Goal: Find specific page/section: Find specific page/section

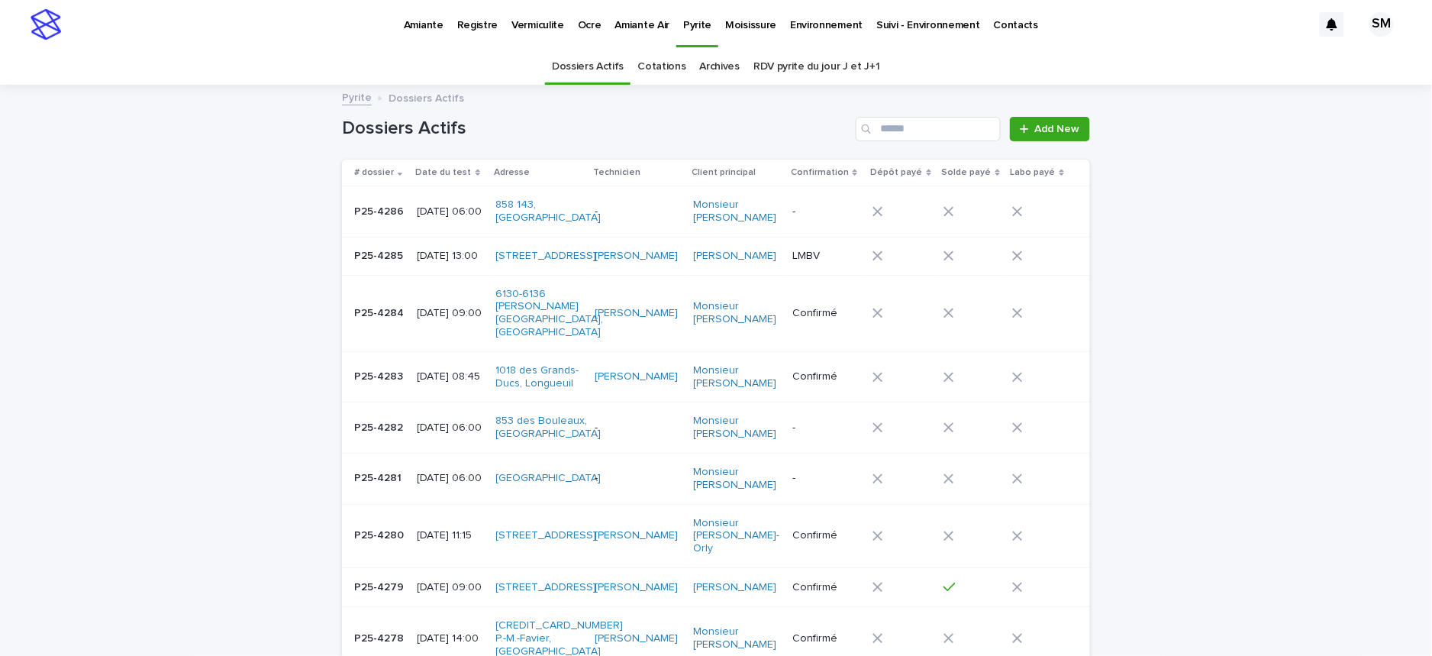
click at [410, 29] on p "Amiante" at bounding box center [424, 16] width 40 height 32
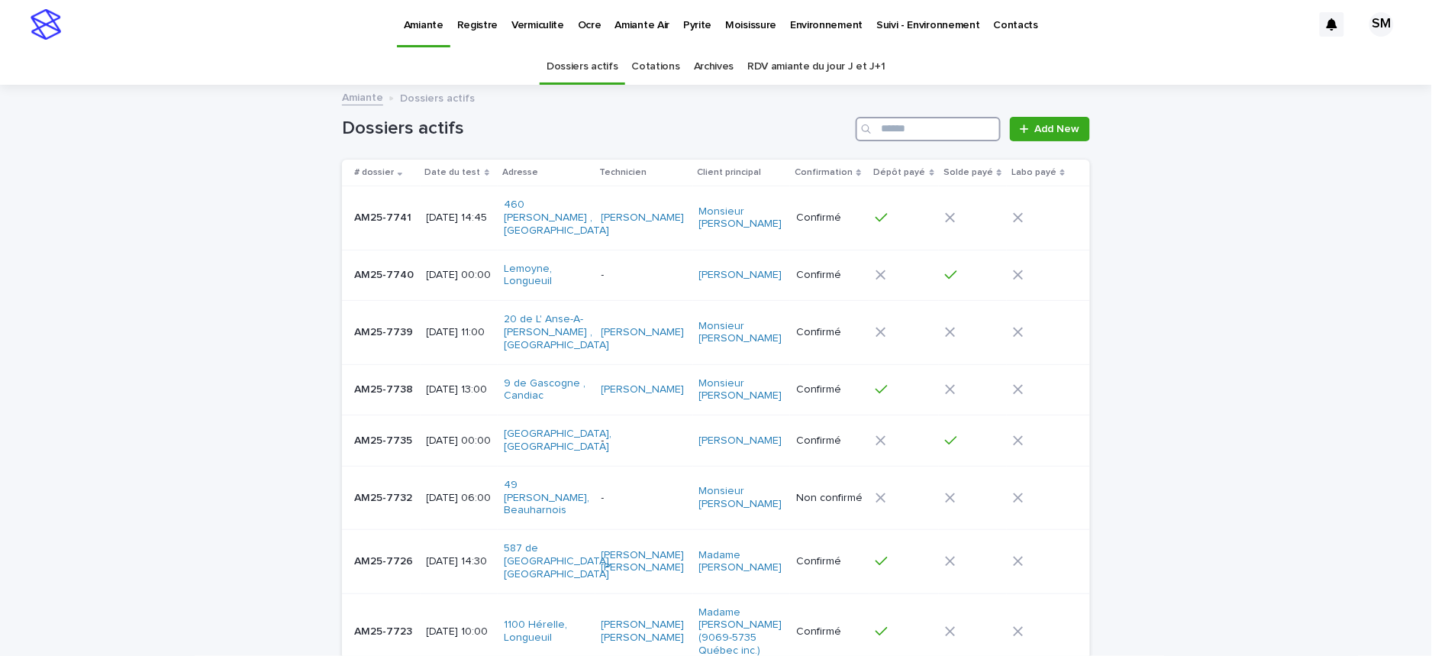
click at [897, 126] on input "Search" at bounding box center [928, 129] width 145 height 24
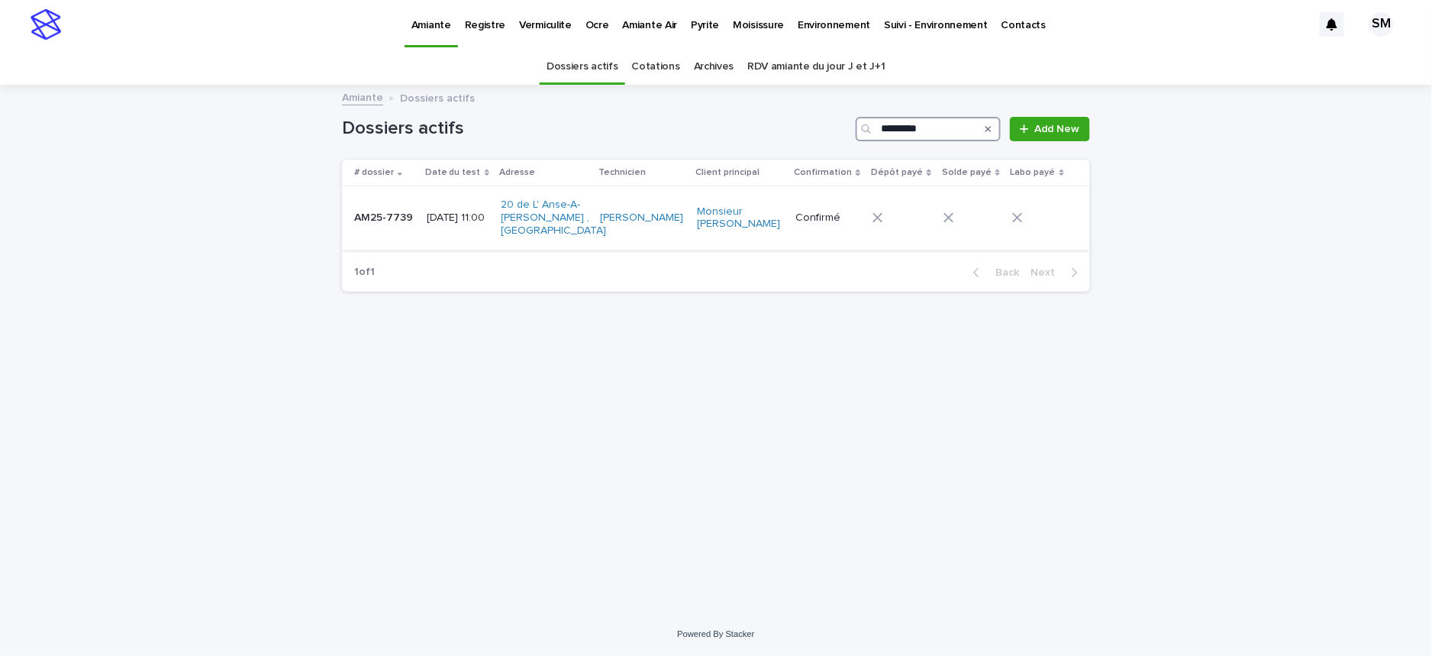
type input "*********"
click at [383, 227] on td "AM25-7739 AM25-7739" at bounding box center [381, 217] width 79 height 63
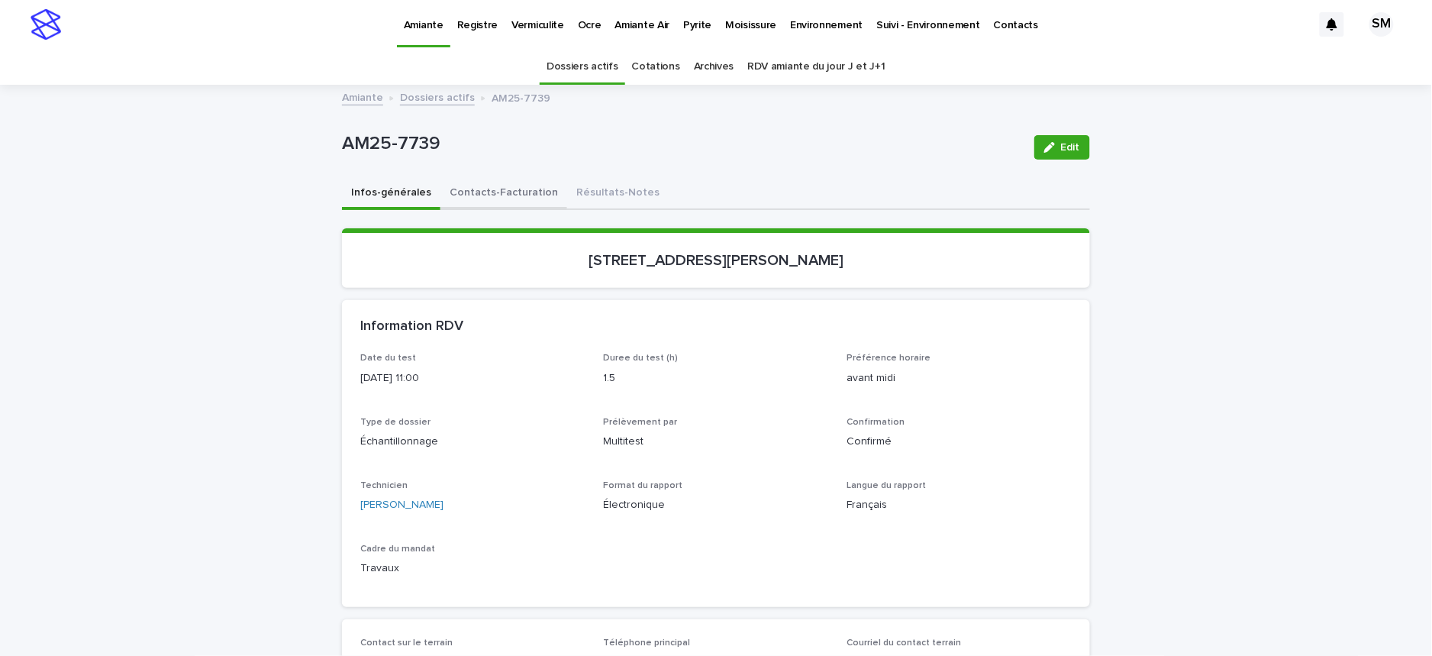
click at [513, 193] on button "Contacts-Facturation" at bounding box center [504, 194] width 127 height 32
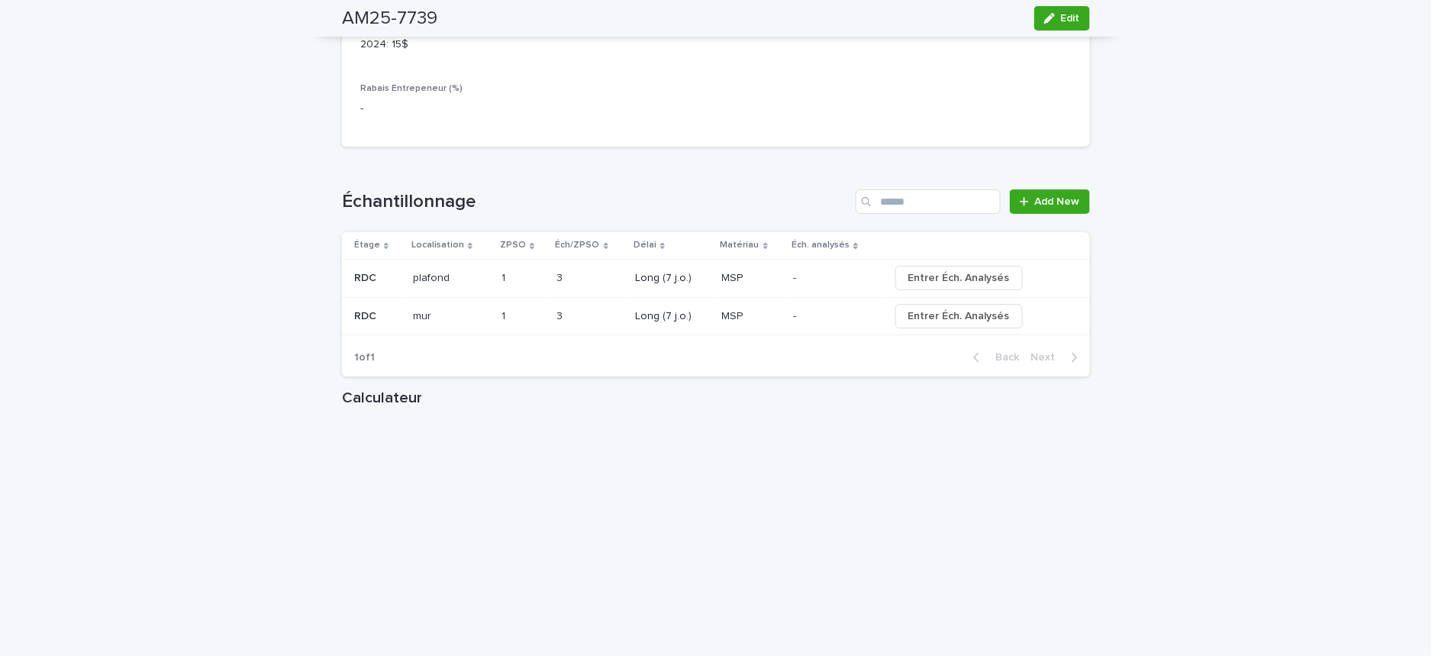
scroll to position [1664, 0]
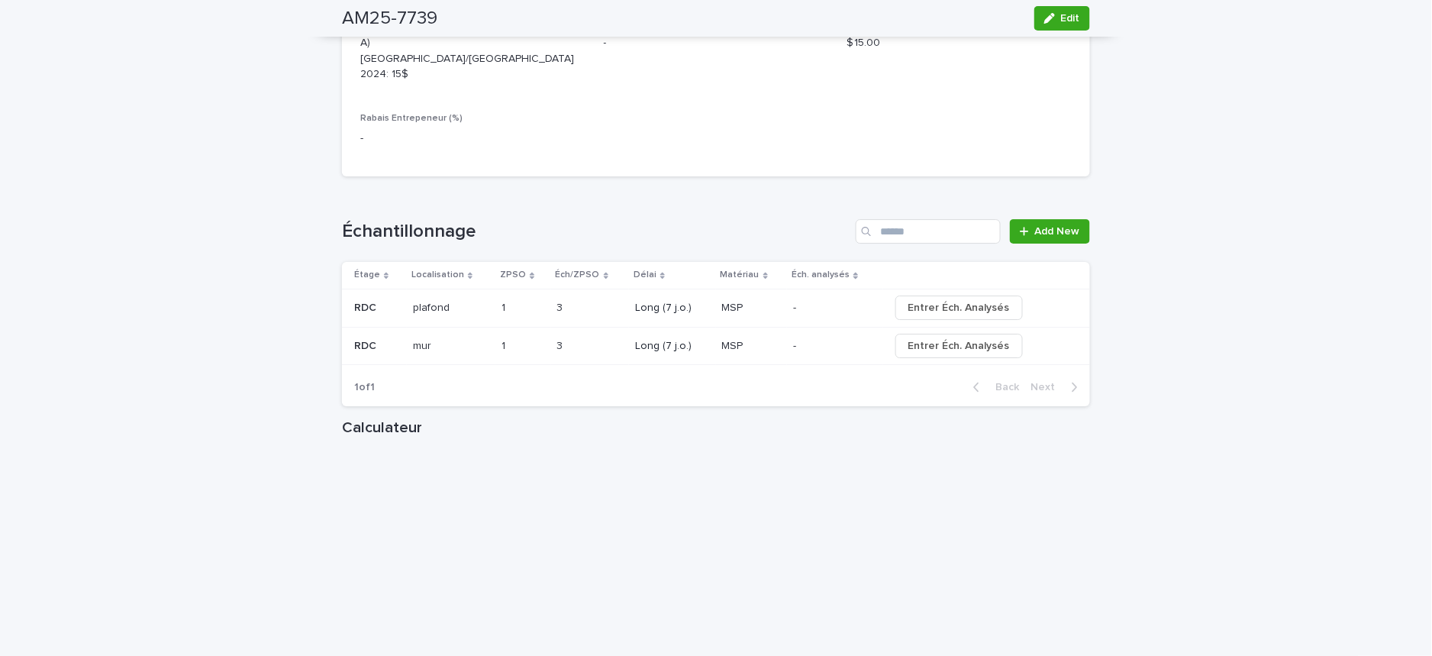
click at [446, 302] on p at bounding box center [451, 308] width 76 height 13
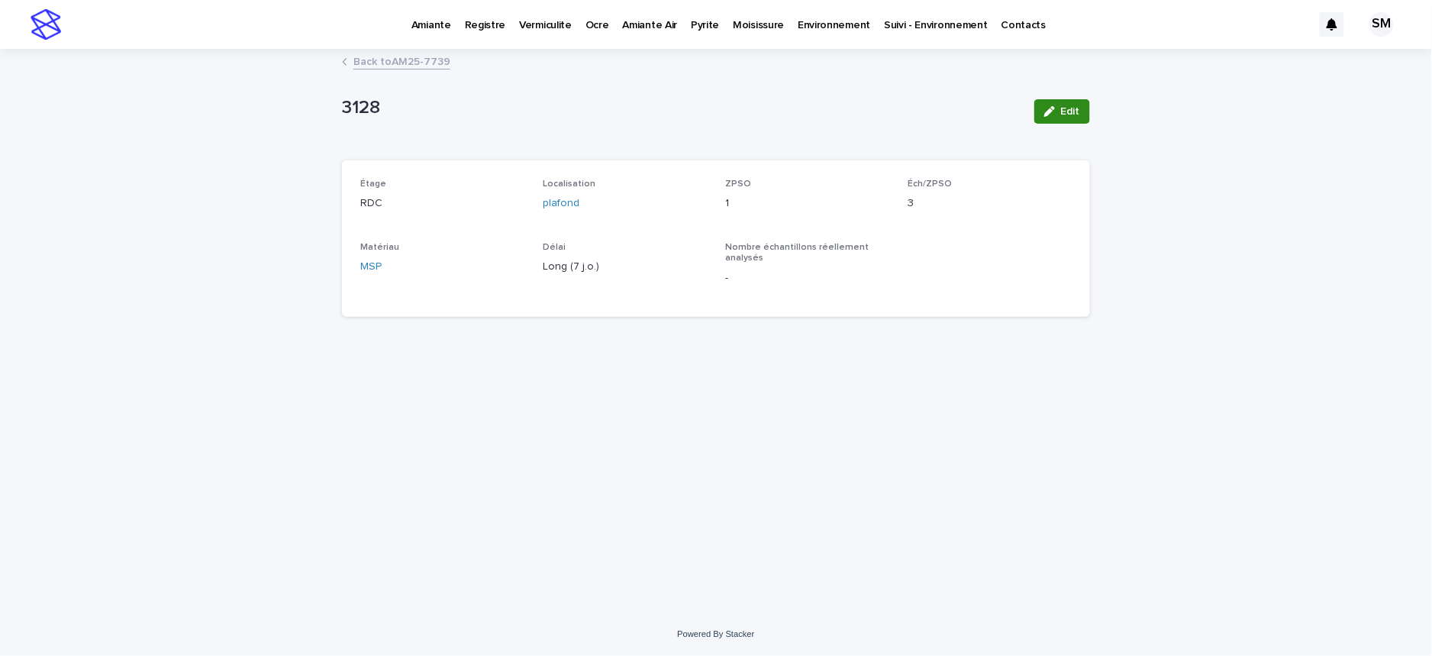
click at [1066, 111] on span "Edit" at bounding box center [1070, 111] width 19 height 11
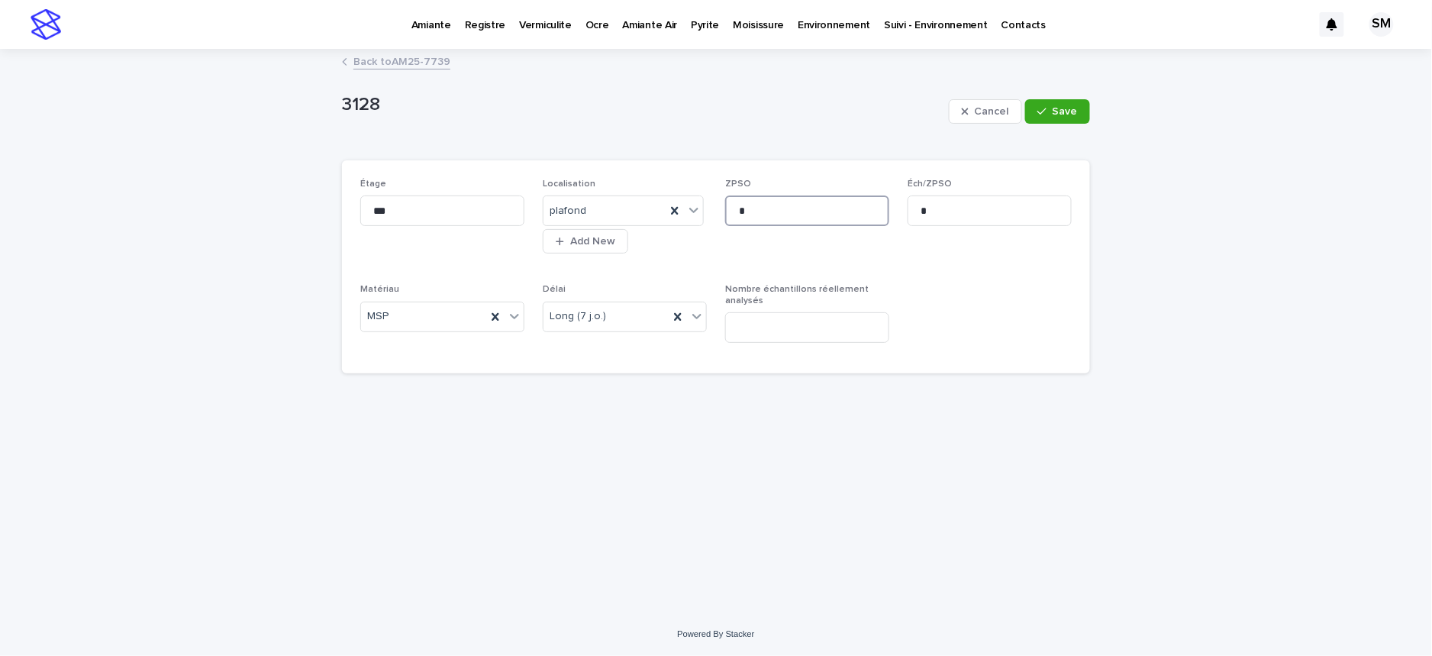
drag, startPoint x: 787, startPoint y: 204, endPoint x: 714, endPoint y: 209, distance: 73.5
click at [714, 209] on div "Étage *** Localisation plafond Add New ZPSO * Éch/ZPSO * Matériau MSP Délai Lon…" at bounding box center [716, 267] width 712 height 176
type input "*"
click at [1056, 128] on div "Cancel Save" at bounding box center [1019, 111] width 141 height 61
click at [1064, 111] on span "Save" at bounding box center [1065, 111] width 25 height 11
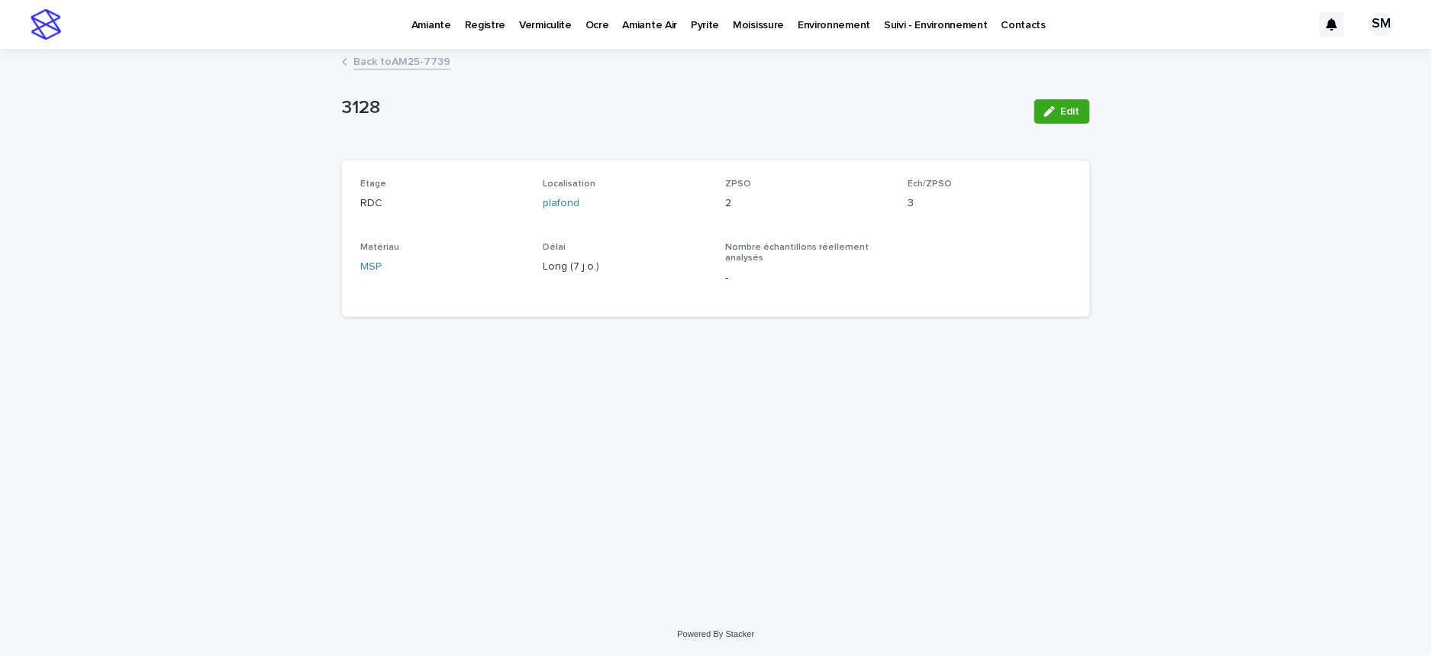
click at [597, 81] on div "3128 Edit" at bounding box center [716, 111] width 748 height 61
click at [383, 63] on link "Back to AM25-7739" at bounding box center [402, 61] width 97 height 18
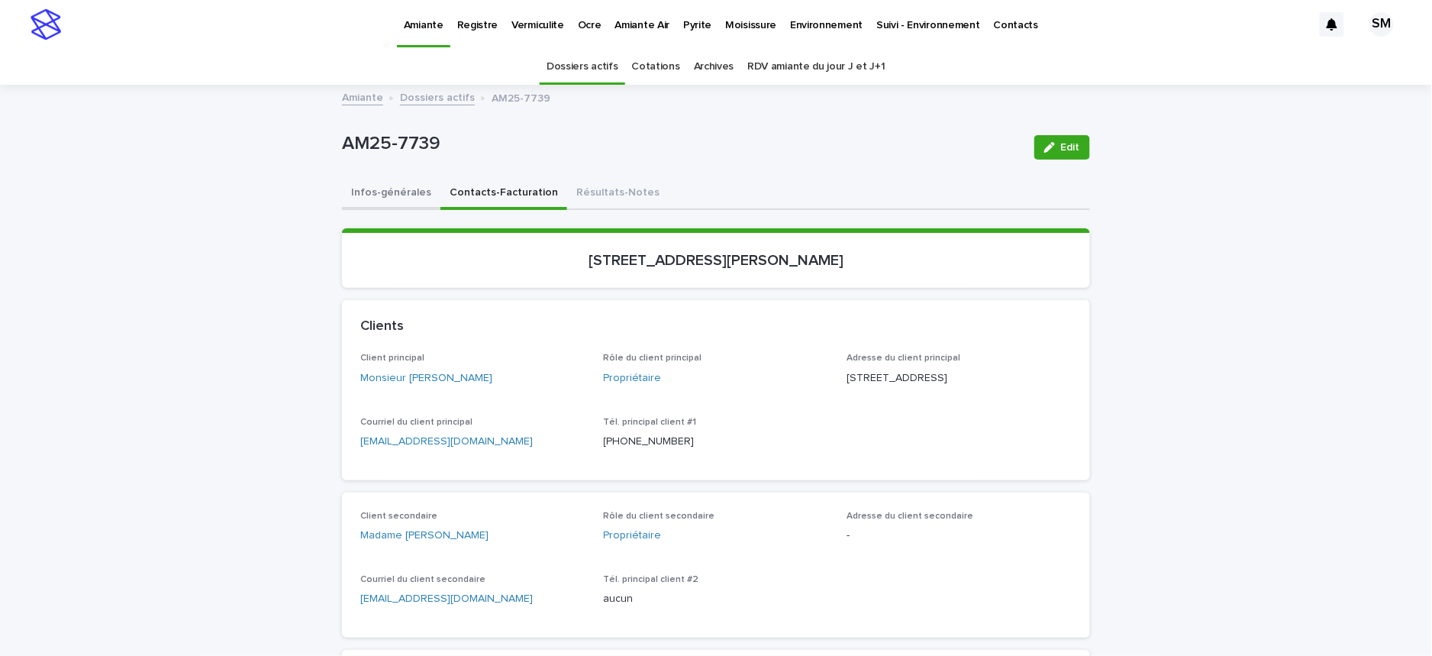
click at [392, 185] on button "Infos-générales" at bounding box center [391, 194] width 98 height 32
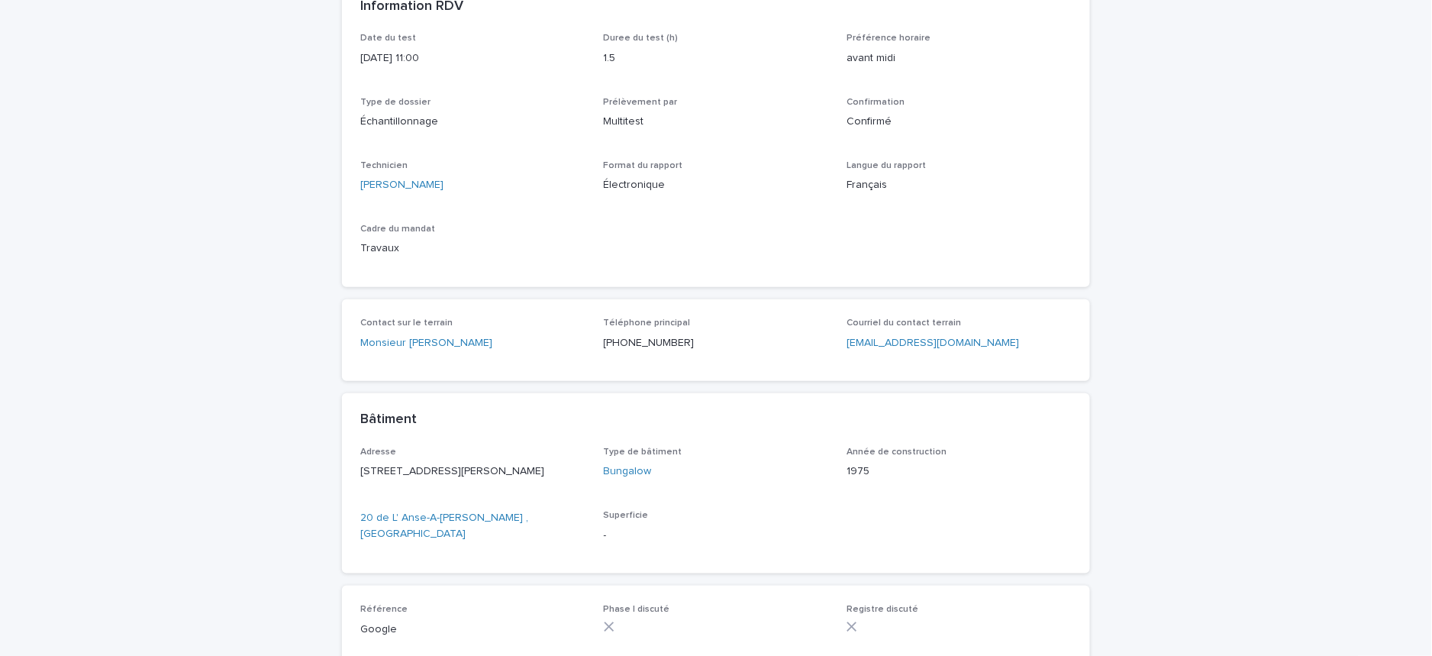
scroll to position [660, 0]
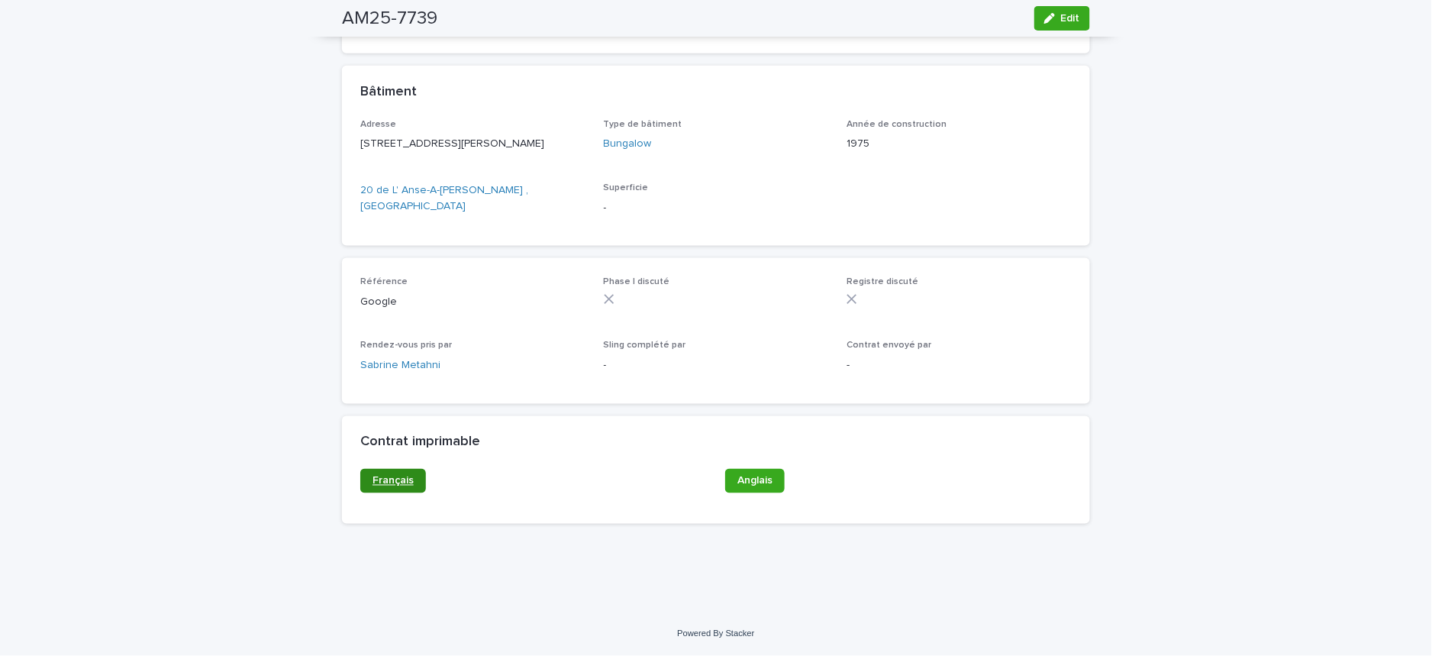
click at [381, 476] on span "Français" at bounding box center [393, 481] width 41 height 11
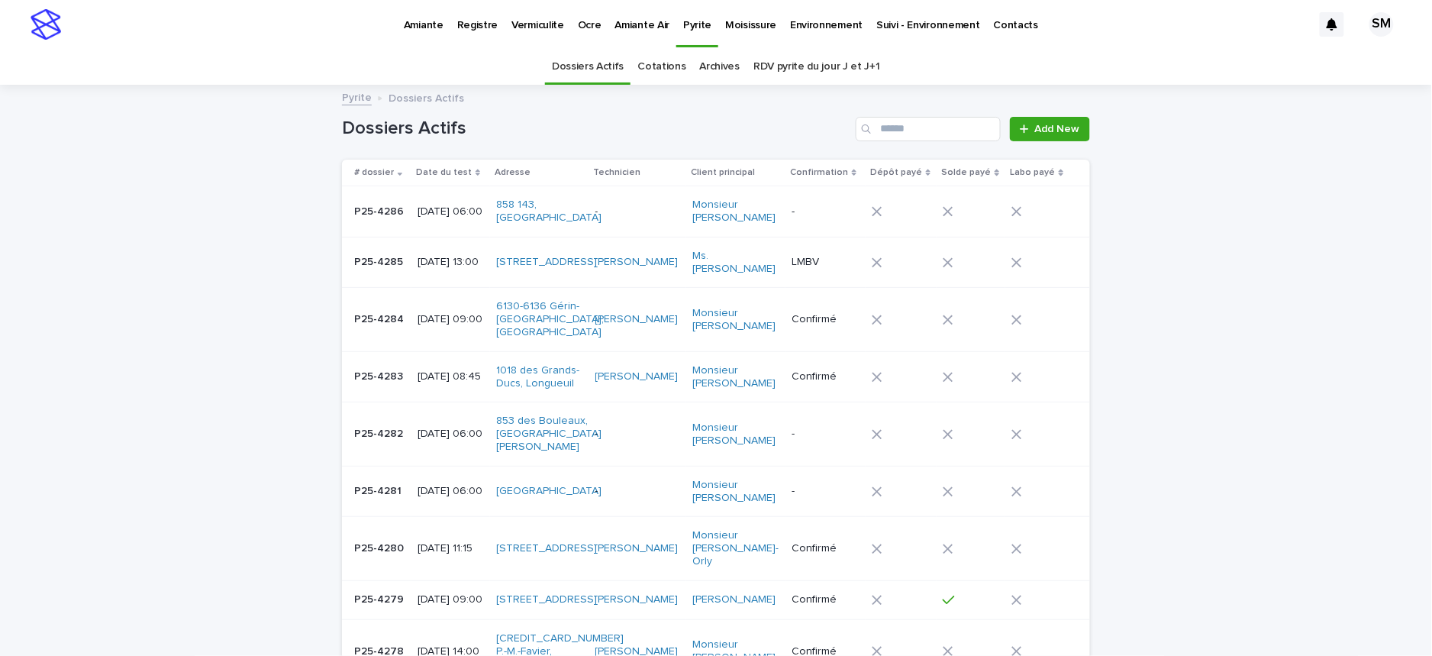
click at [428, 22] on p "Amiante" at bounding box center [424, 16] width 40 height 32
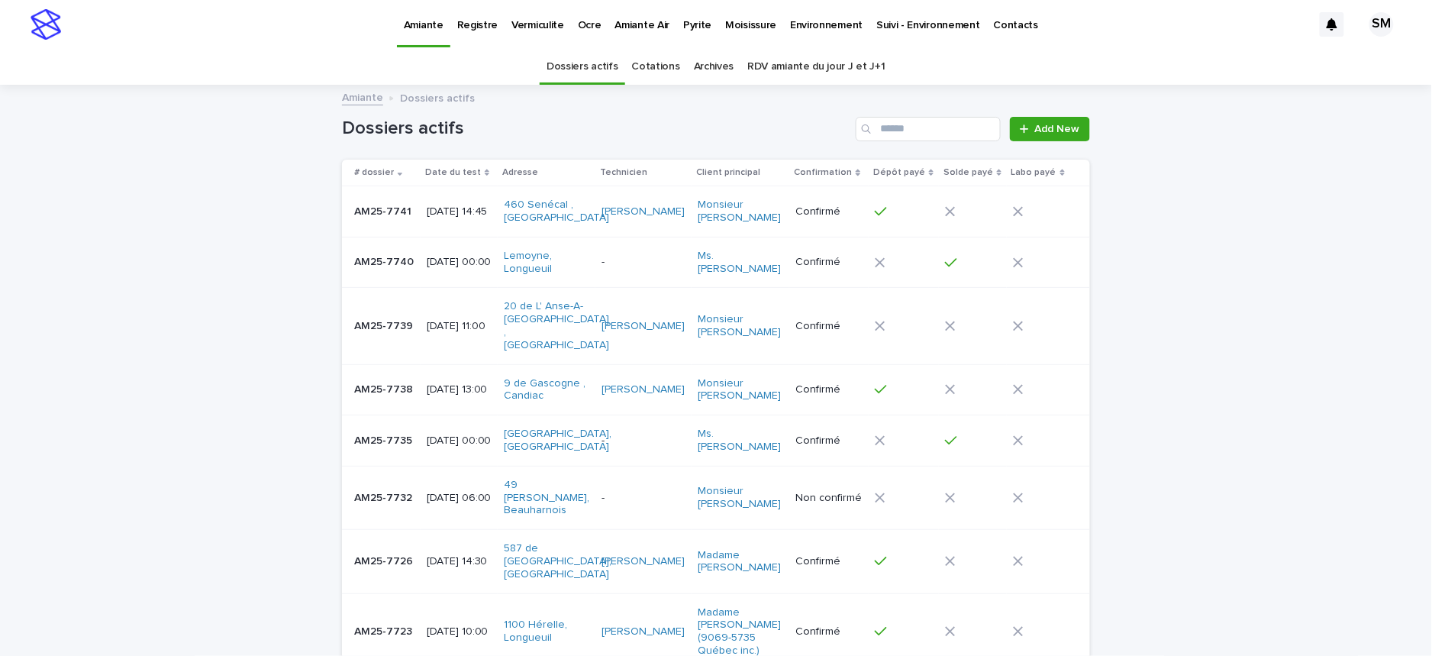
click at [873, 126] on div "Search" at bounding box center [868, 129] width 24 height 24
click at [904, 129] on input "Search" at bounding box center [928, 129] width 145 height 24
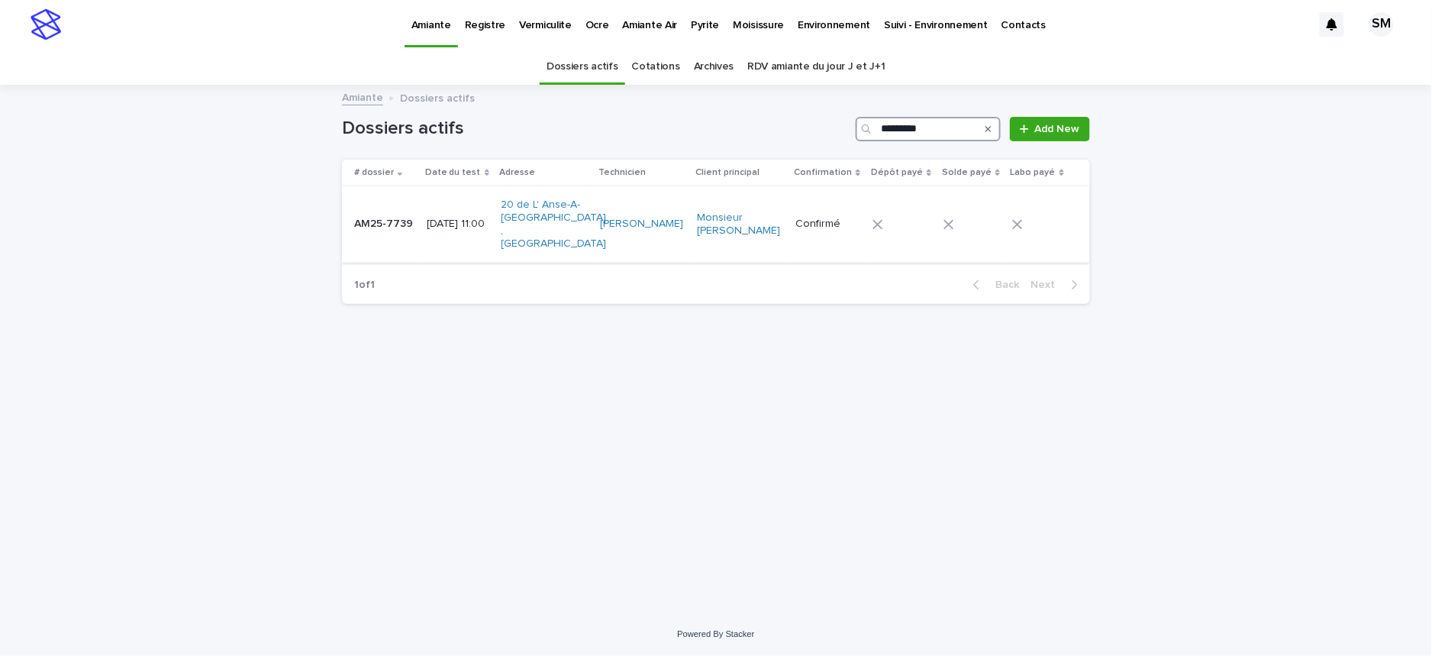
type input "*********"
click at [394, 224] on td "AM25-7739 AM25-7739" at bounding box center [381, 224] width 79 height 76
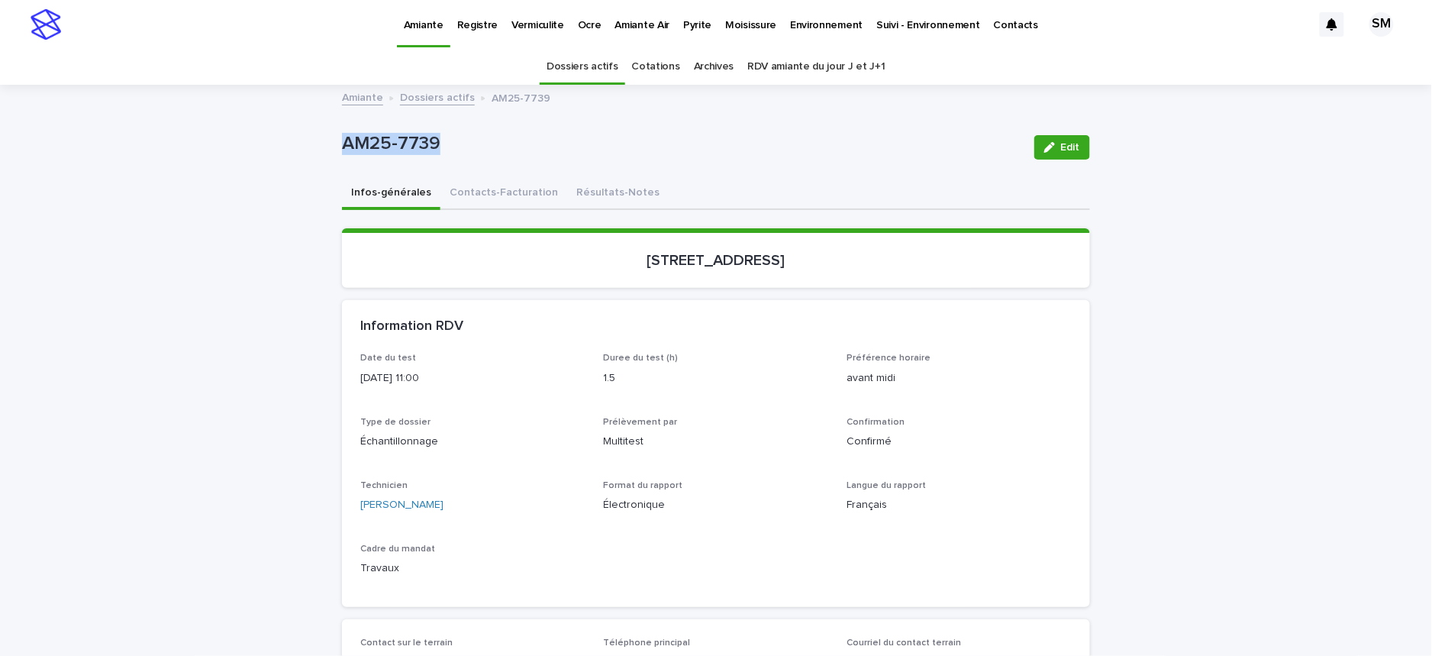
drag, startPoint x: 435, startPoint y: 147, endPoint x: 327, endPoint y: 127, distance: 110.2
click at [334, 127] on div "Loading... Saving… Loading... Saving… AM25-7739 Edit AM25-7739 Edit Sorry, ther…" at bounding box center [716, 653] width 764 height 1135
copy p "AM25-7739"
drag, startPoint x: 843, startPoint y: 247, endPoint x: 583, endPoint y: 254, distance: 259.7
click at [583, 254] on div "[STREET_ADDRESS]" at bounding box center [716, 258] width 712 height 21
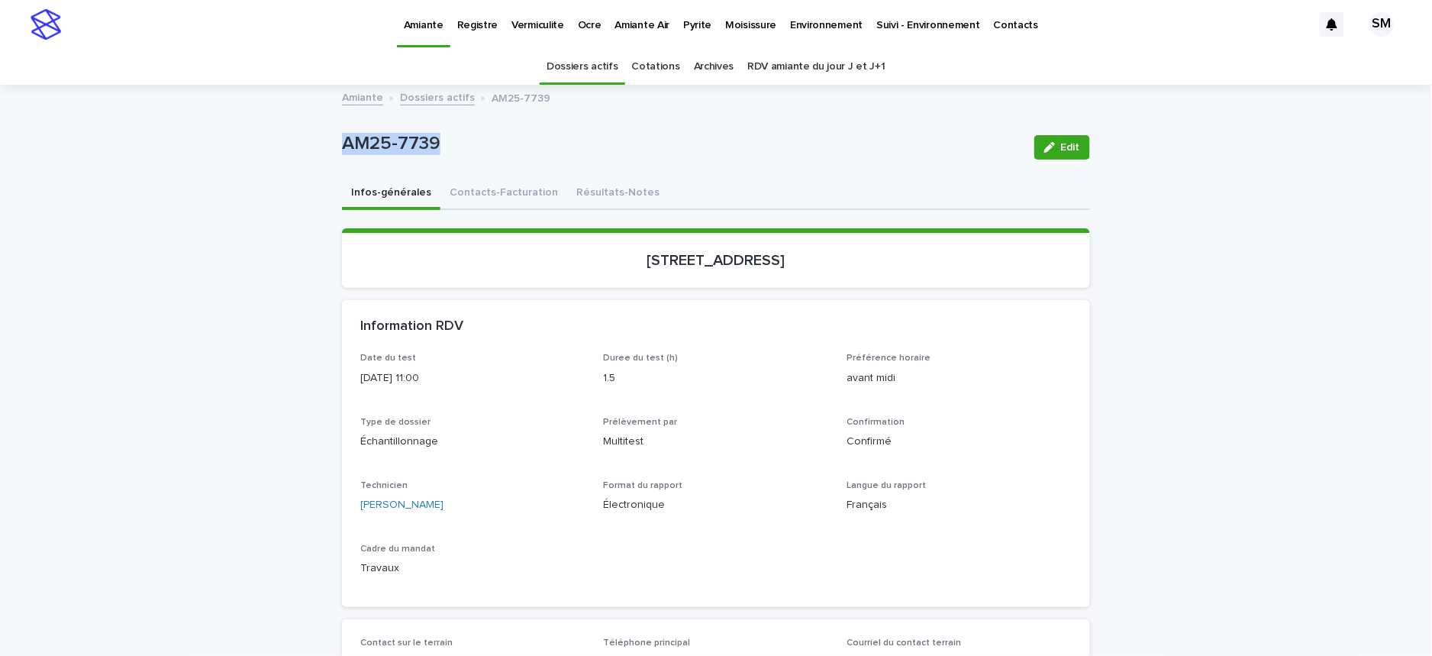
copy p "[STREET_ADDRESS]"
click at [484, 194] on button "Contacts-Facturation" at bounding box center [504, 194] width 127 height 32
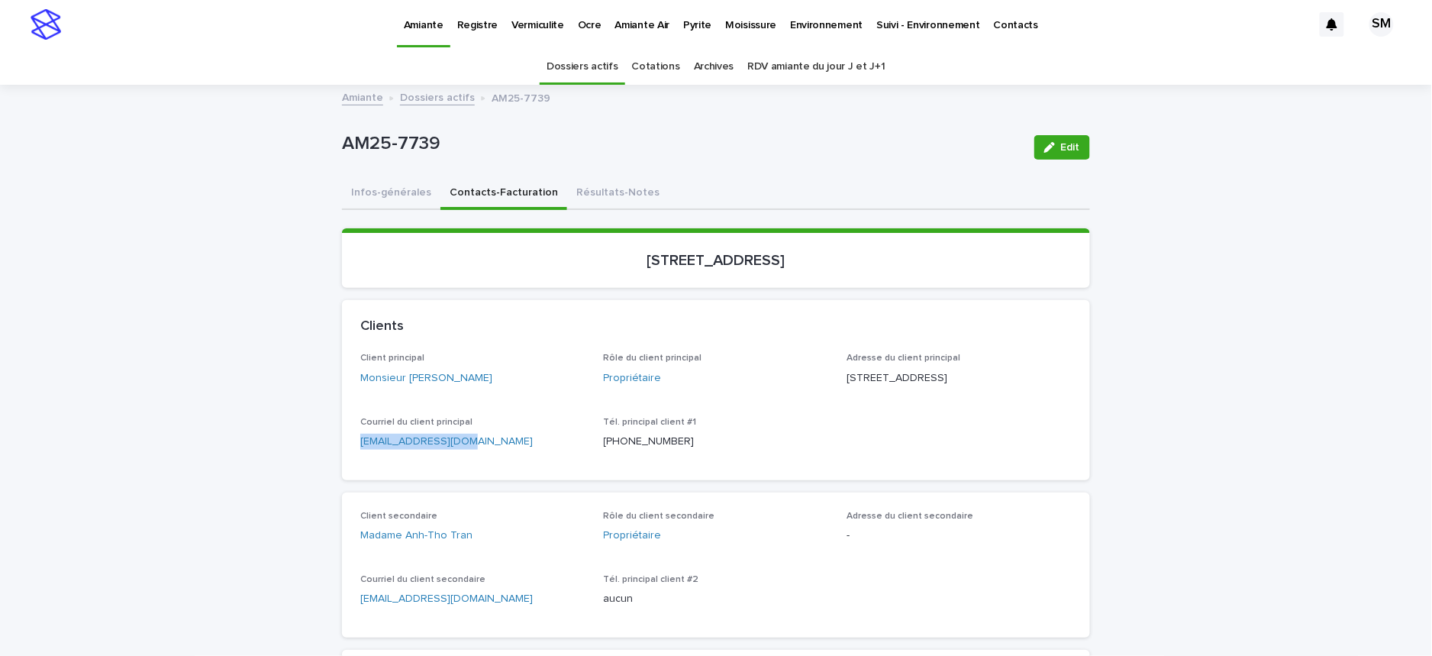
drag, startPoint x: 493, startPoint y: 449, endPoint x: 334, endPoint y: 467, distance: 159.9
click at [342, 467] on div "Client principal Monsieur [PERSON_NAME] Rôle du client principal Propriétaire A…" at bounding box center [716, 416] width 748 height 127
copy link "[EMAIL_ADDRESS][DOMAIN_NAME]"
drag, startPoint x: 472, startPoint y: 609, endPoint x: 315, endPoint y: 617, distance: 157.5
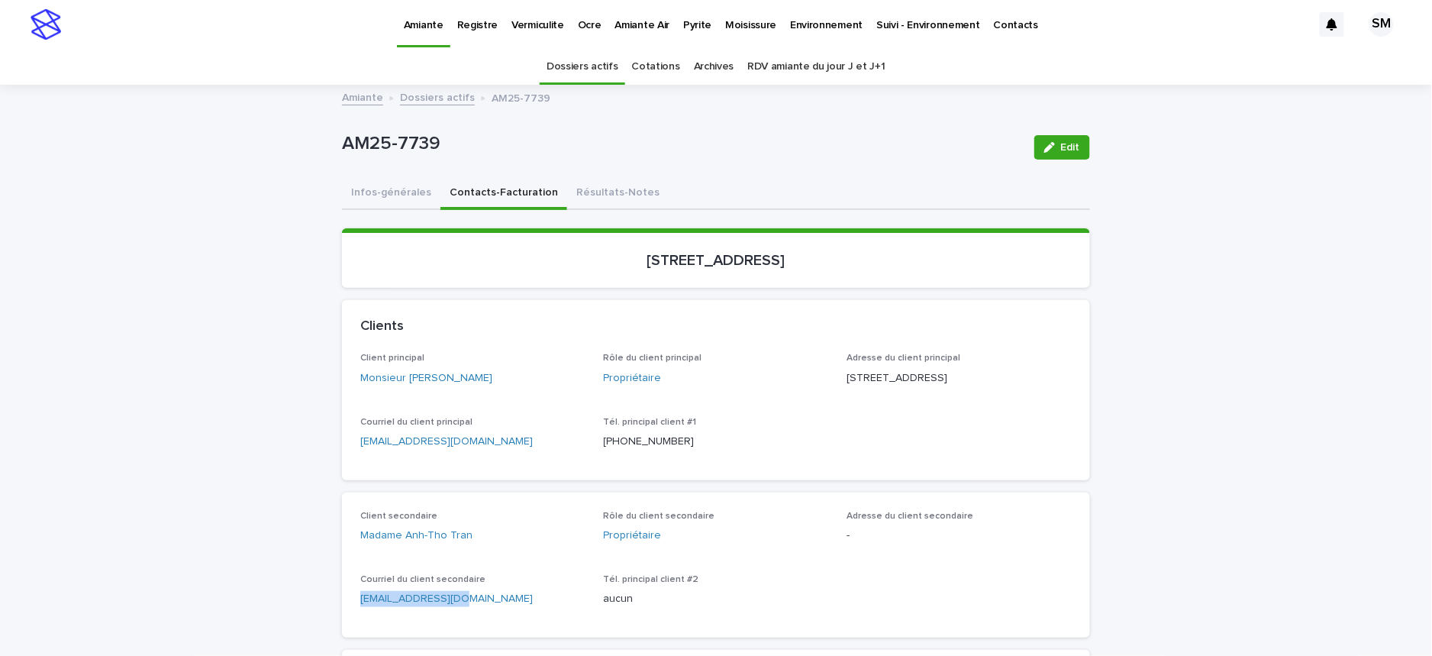
copy link "[EMAIL_ADDRESS][DOMAIN_NAME]"
click at [812, 28] on p "Environnement" at bounding box center [826, 16] width 73 height 32
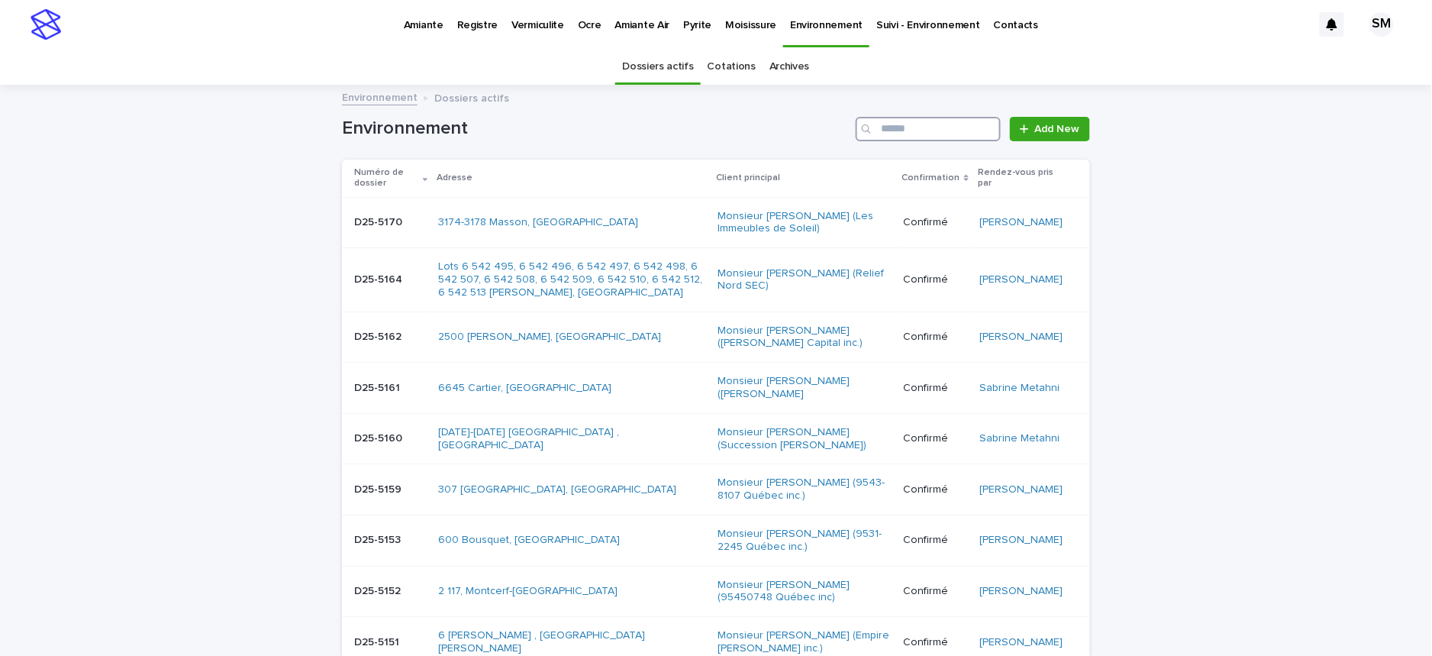
click at [876, 132] on input "Search" at bounding box center [928, 129] width 145 height 24
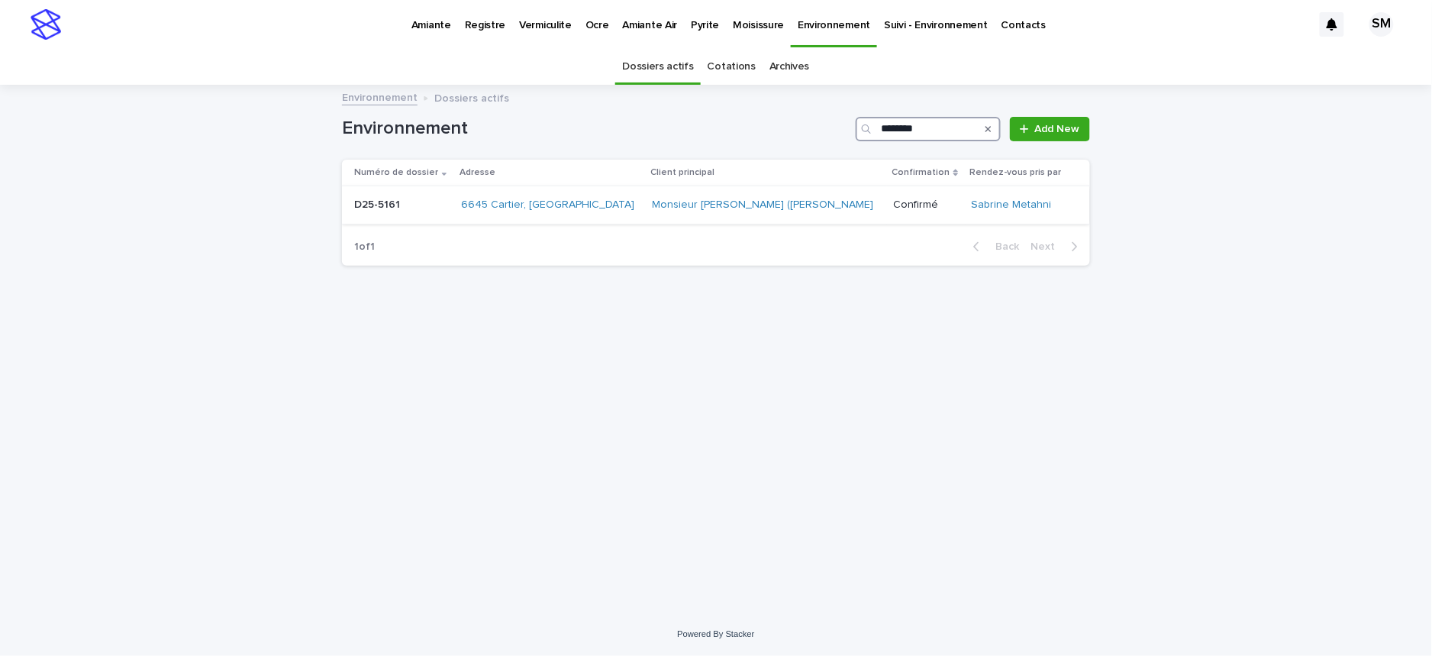
type input "********"
click at [364, 218] on td "D25-5161 D25-5161" at bounding box center [398, 205] width 113 height 38
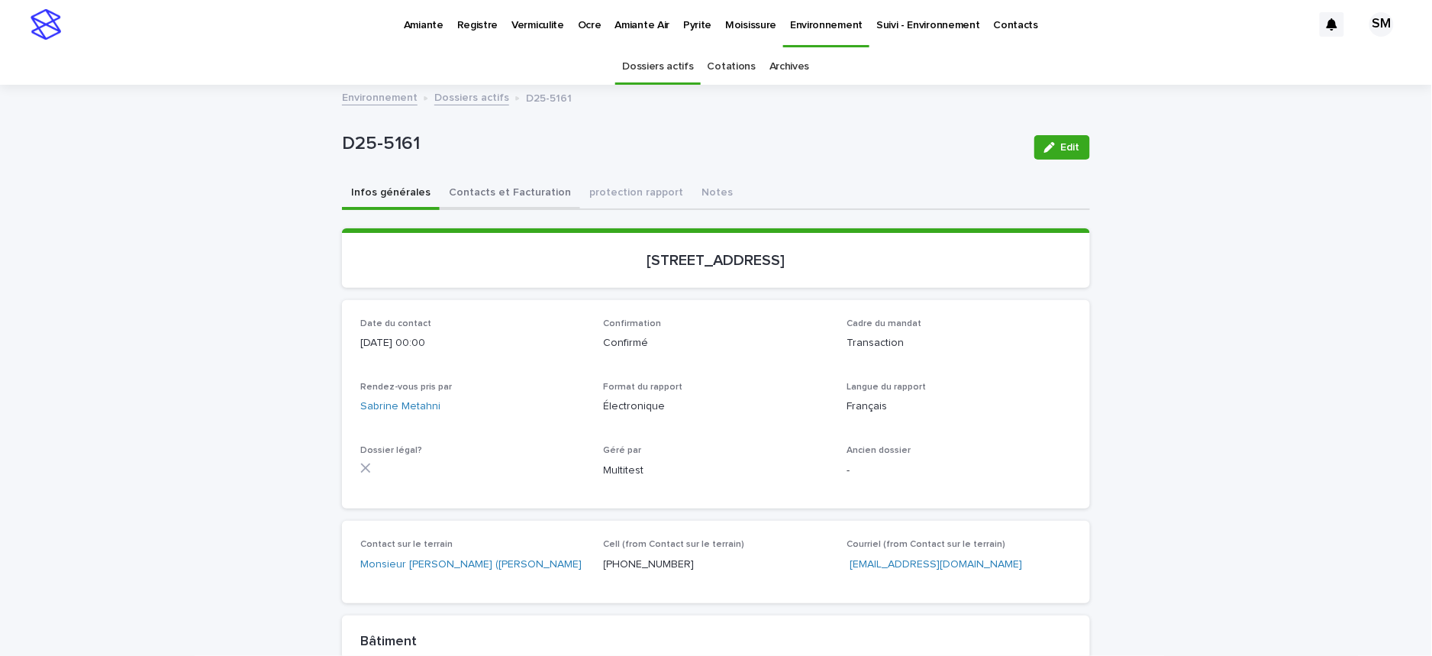
click at [475, 184] on button "Contacts et Facturation" at bounding box center [510, 194] width 140 height 32
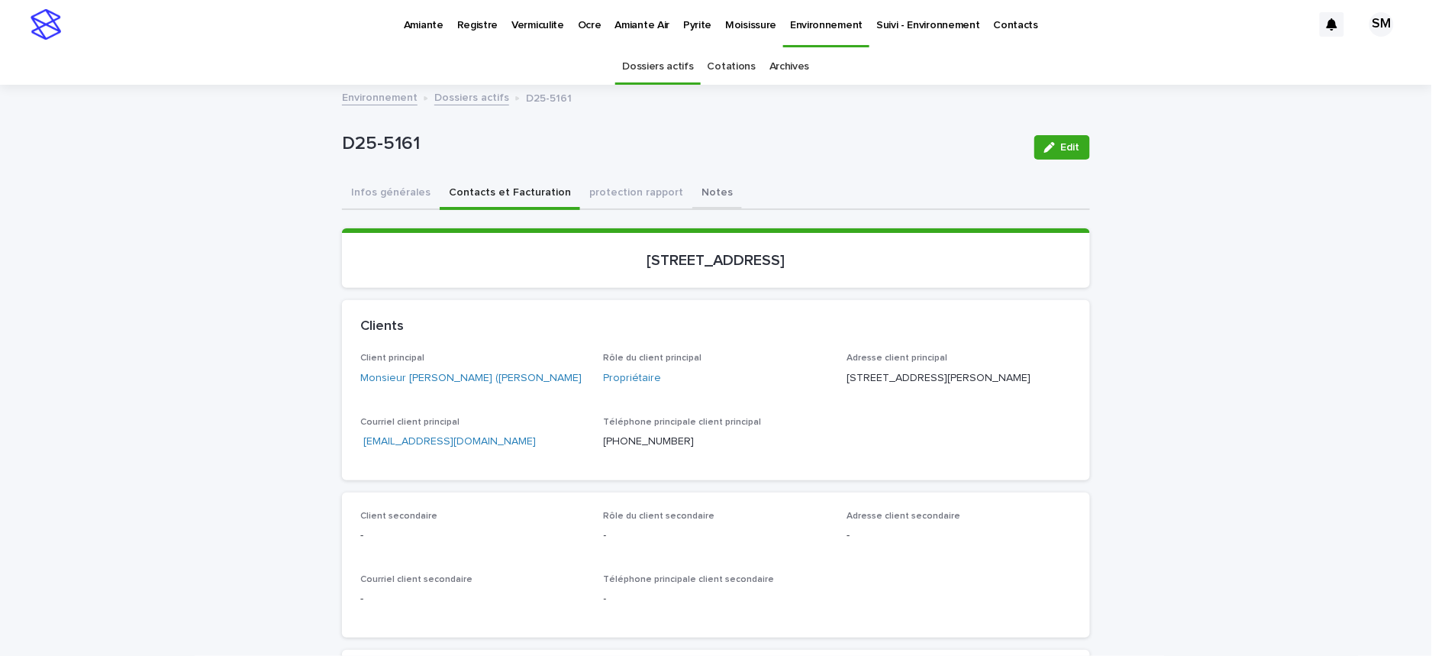
click at [693, 192] on button "Notes" at bounding box center [718, 194] width 50 height 32
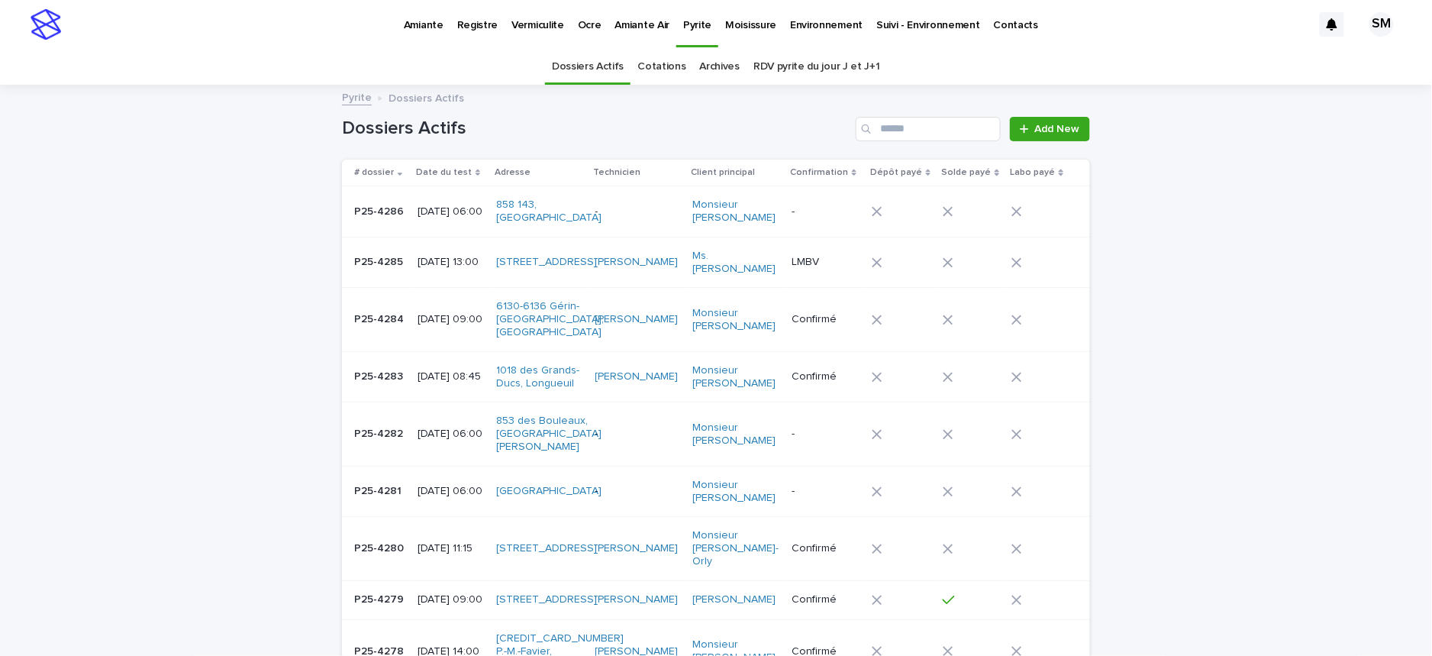
click at [585, 27] on p "Ocre" at bounding box center [590, 16] width 24 height 32
